Goal: Find contact information: Find contact information

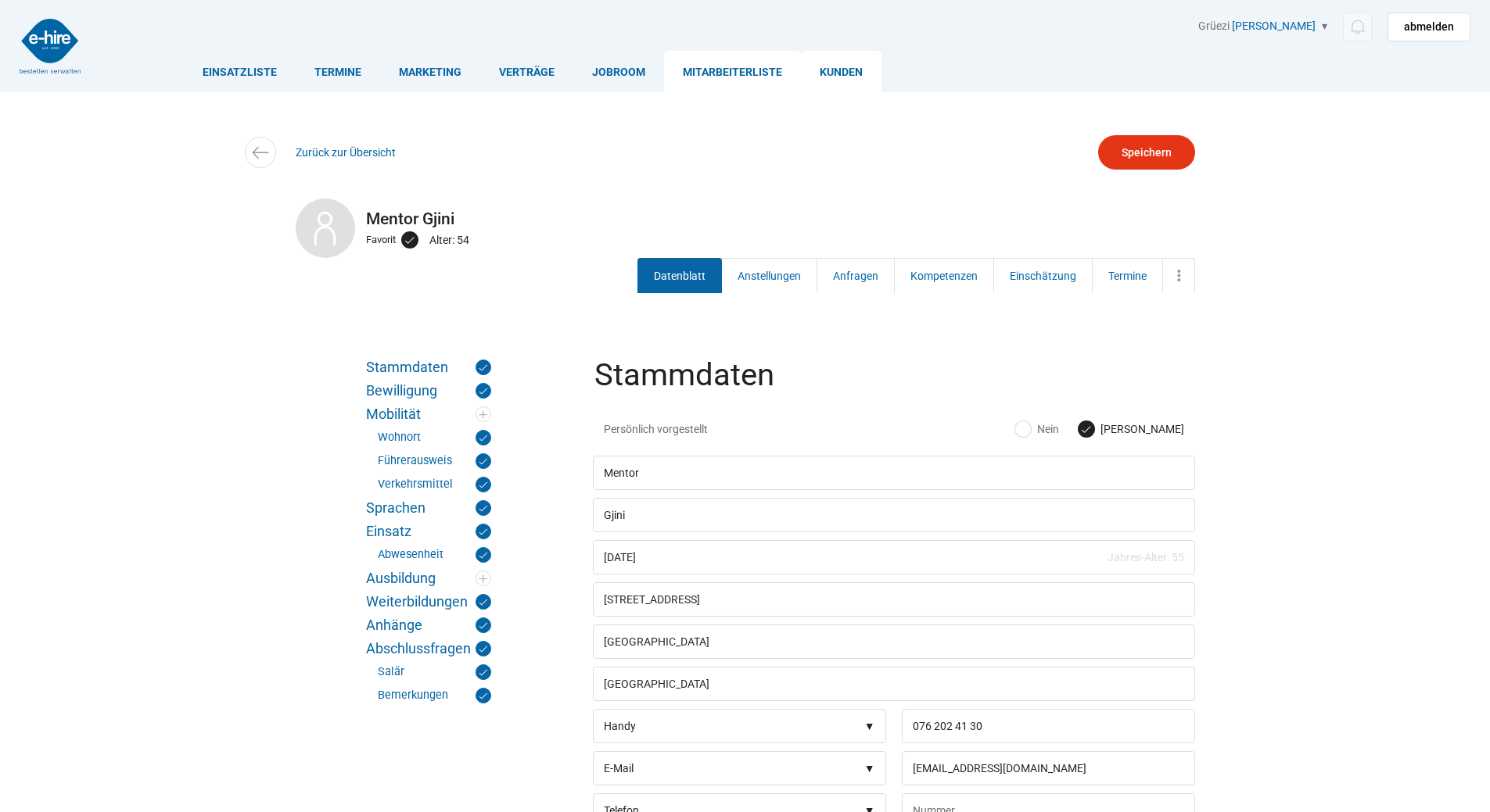
click at [828, 59] on link "Kunden" at bounding box center [841, 71] width 81 height 42
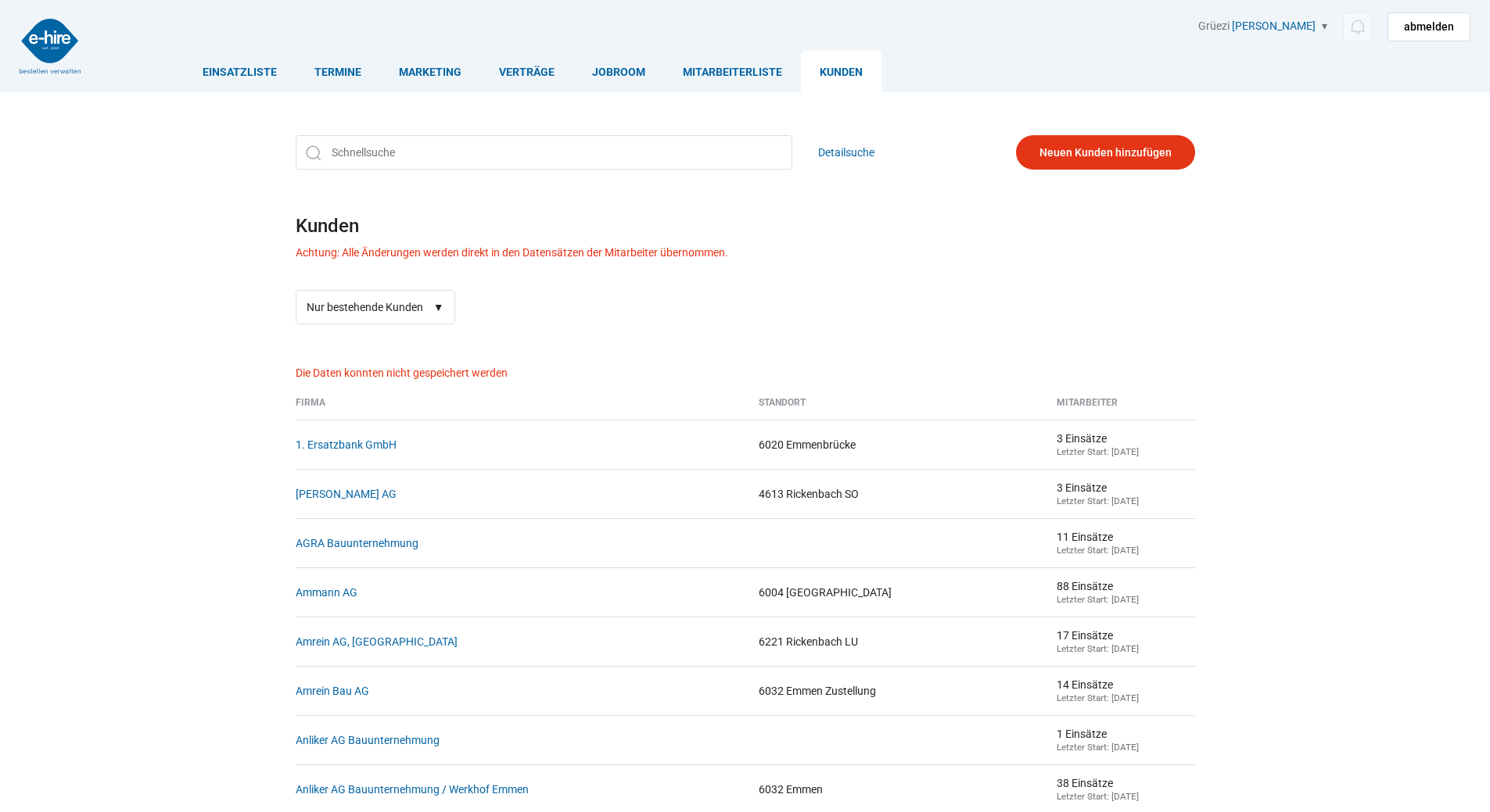
click at [400, 130] on div "Detailsuche Kunden Achtung: Alle Änderungen werden direkt in den Datensätzen de…" at bounding box center [745, 230] width 939 height 213
click at [387, 158] on input "text" at bounding box center [543, 152] width 496 height 35
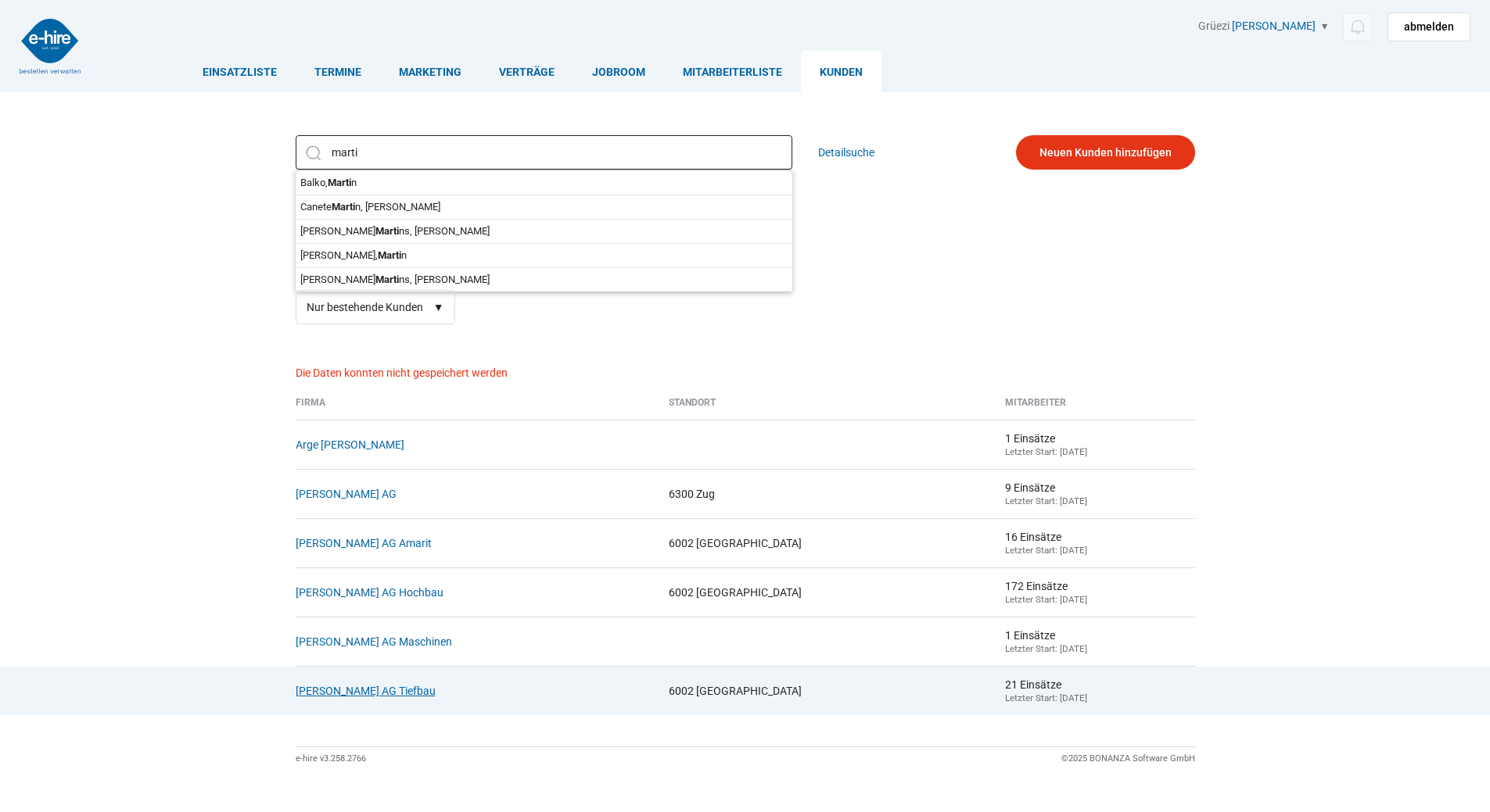
type input "marti"
click at [433, 697] on link "[PERSON_NAME] AG Tiefbau" at bounding box center [366, 690] width 140 height 12
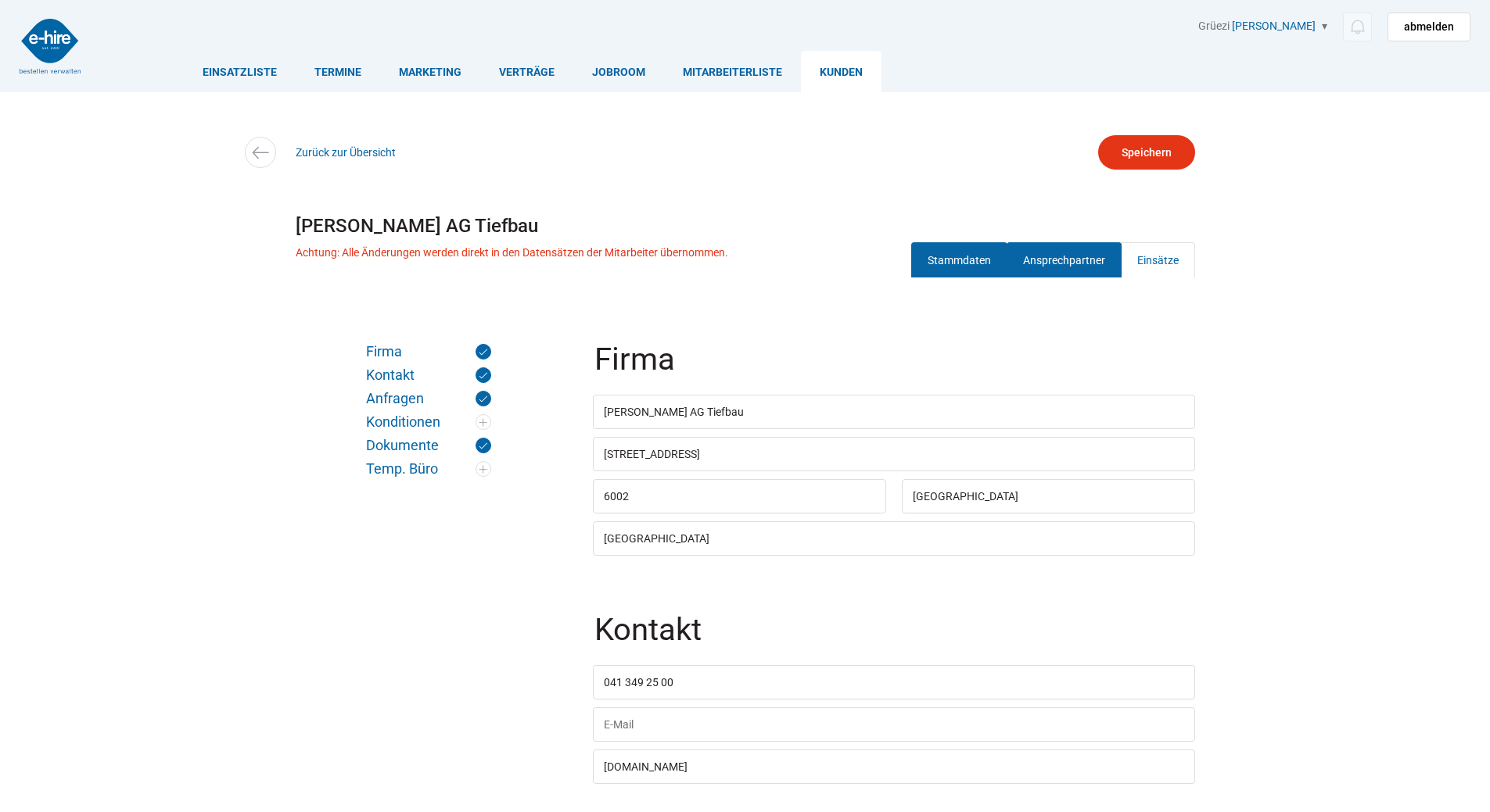
click at [1066, 248] on link "Ansprechpartner" at bounding box center [1063, 260] width 115 height 35
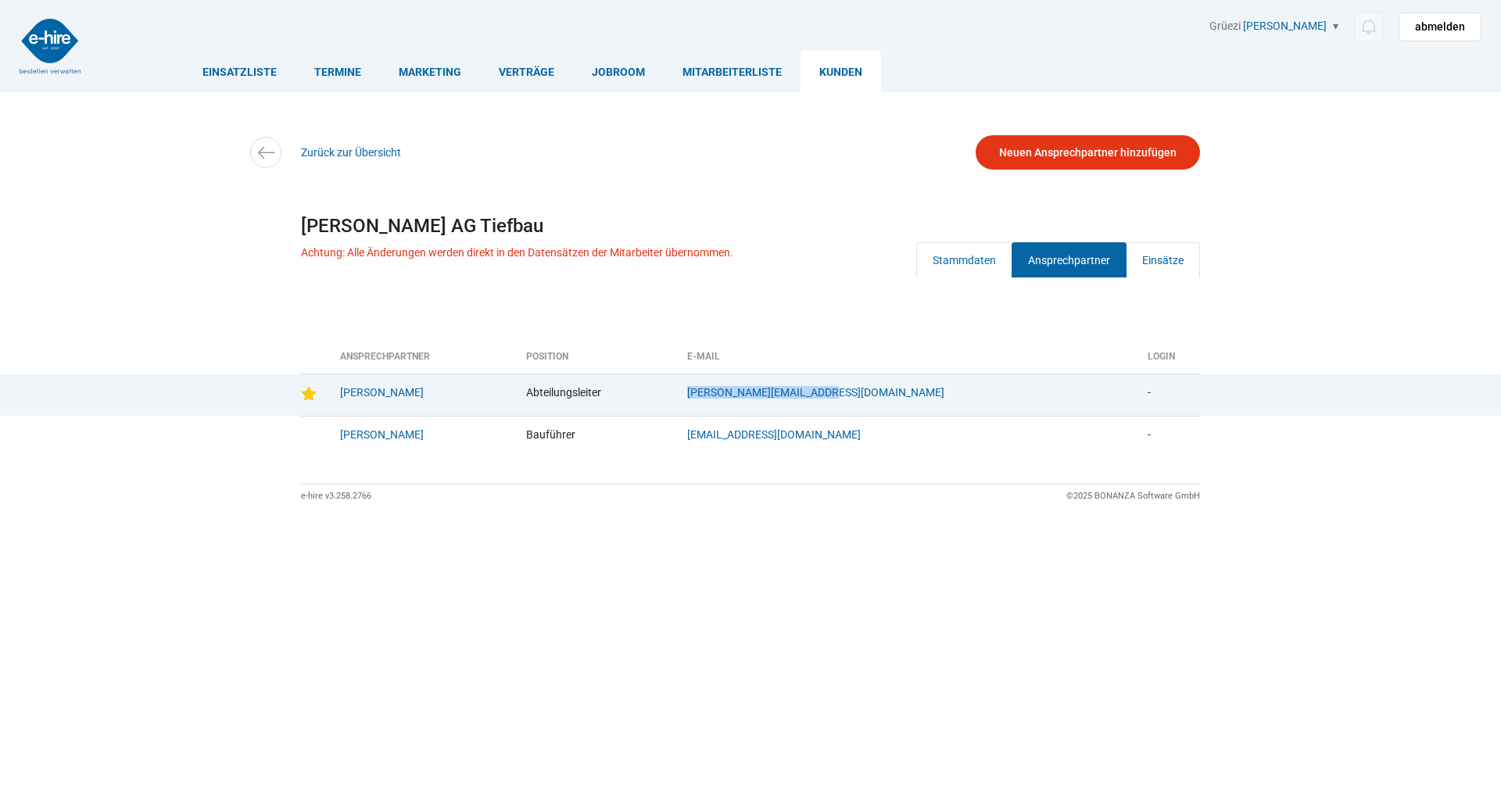
drag, startPoint x: 934, startPoint y: 386, endPoint x: 781, endPoint y: 398, distance: 153.5
click at [781, 398] on td "[PERSON_NAME][EMAIL_ADDRESS][DOMAIN_NAME]" at bounding box center [905, 395] width 461 height 43
copy link "daniel.traxel@martiag.ch"
